Goal: Task Accomplishment & Management: Use online tool/utility

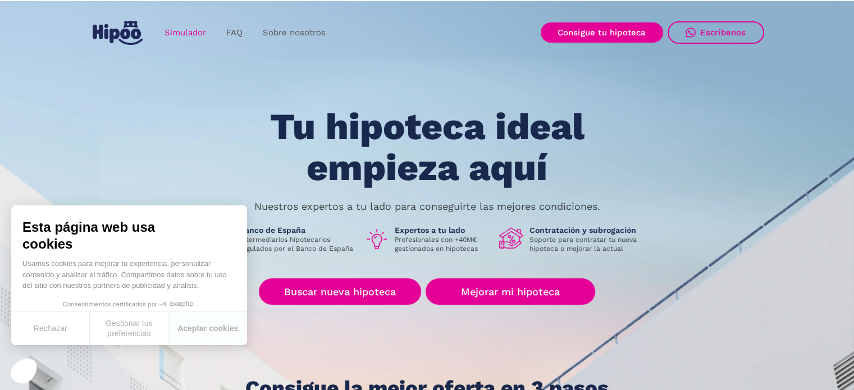
click at [186, 29] on link "Simulador" at bounding box center [185, 33] width 62 height 22
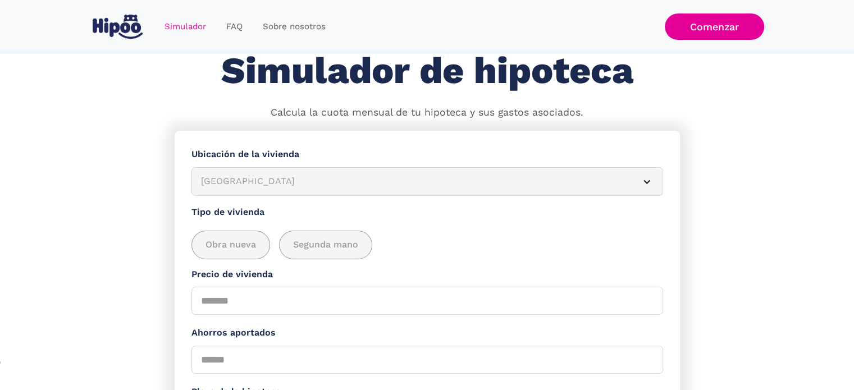
scroll to position [47, 0]
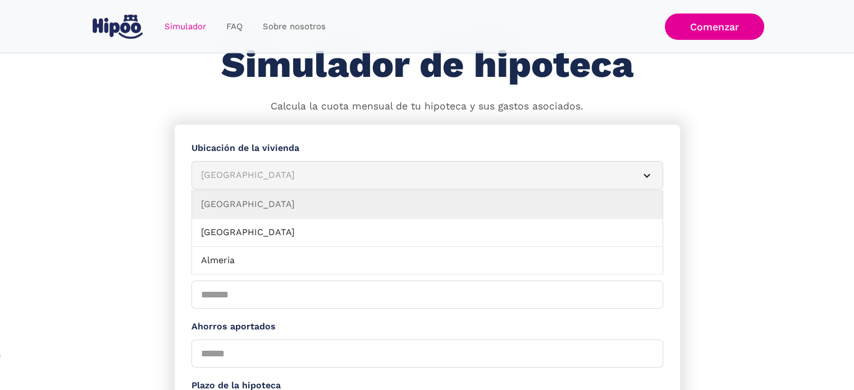
click at [243, 165] on article "[GEOGRAPHIC_DATA]" at bounding box center [427, 175] width 472 height 29
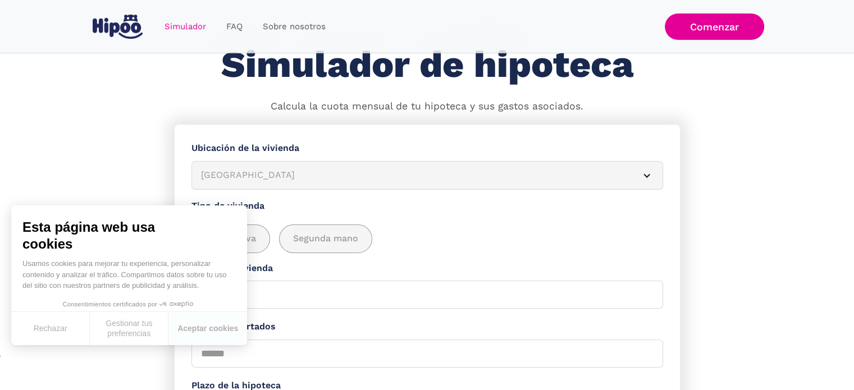
click at [245, 175] on div "[GEOGRAPHIC_DATA]" at bounding box center [414, 175] width 426 height 14
click at [47, 326] on button "Rechazar" at bounding box center [50, 328] width 79 height 33
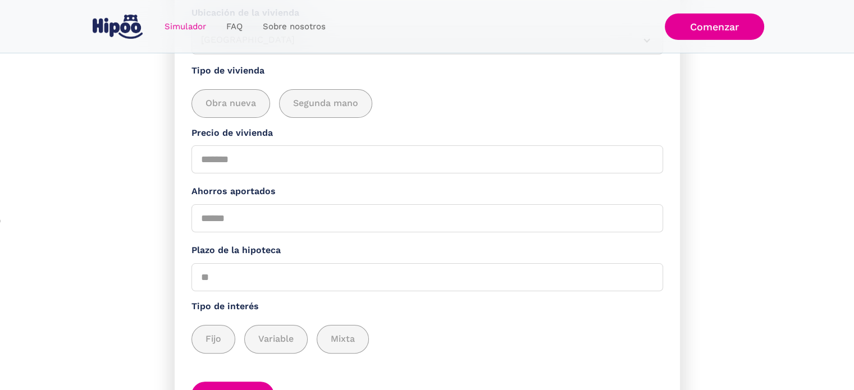
scroll to position [182, 0]
